Goal: Task Accomplishment & Management: Manage account settings

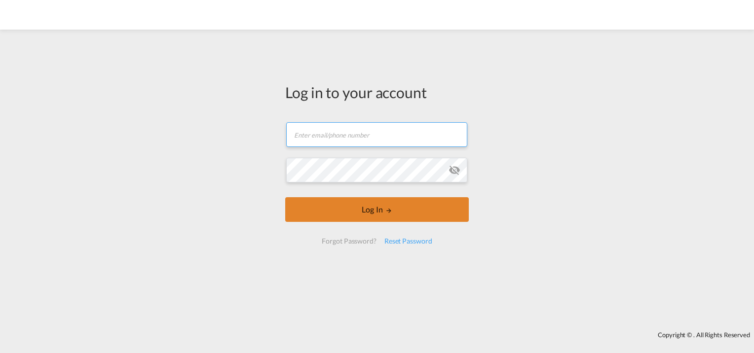
type input "[PERSON_NAME][EMAIL_ADDRESS][PERSON_NAME][DOMAIN_NAME]"
click at [322, 209] on button "Log In" at bounding box center [377, 209] width 184 height 25
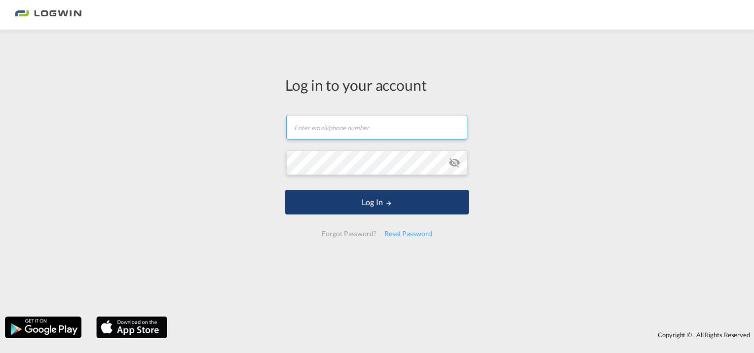
type input "[PERSON_NAME][EMAIL_ADDRESS][PERSON_NAME][DOMAIN_NAME]"
click at [303, 192] on button "Log In" at bounding box center [377, 202] width 184 height 25
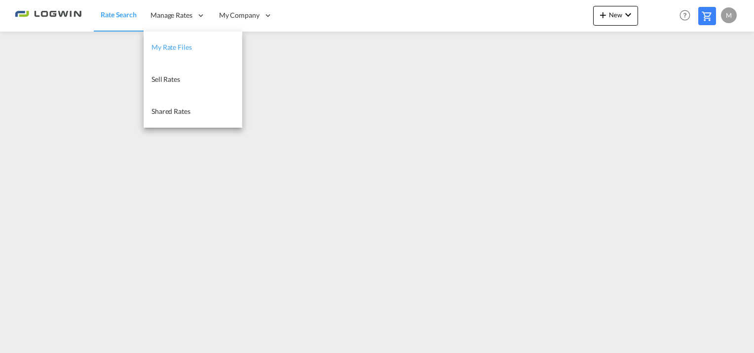
click at [178, 46] on span "My Rate Files" at bounding box center [172, 47] width 40 height 8
